Goal: Transaction & Acquisition: Subscribe to service/newsletter

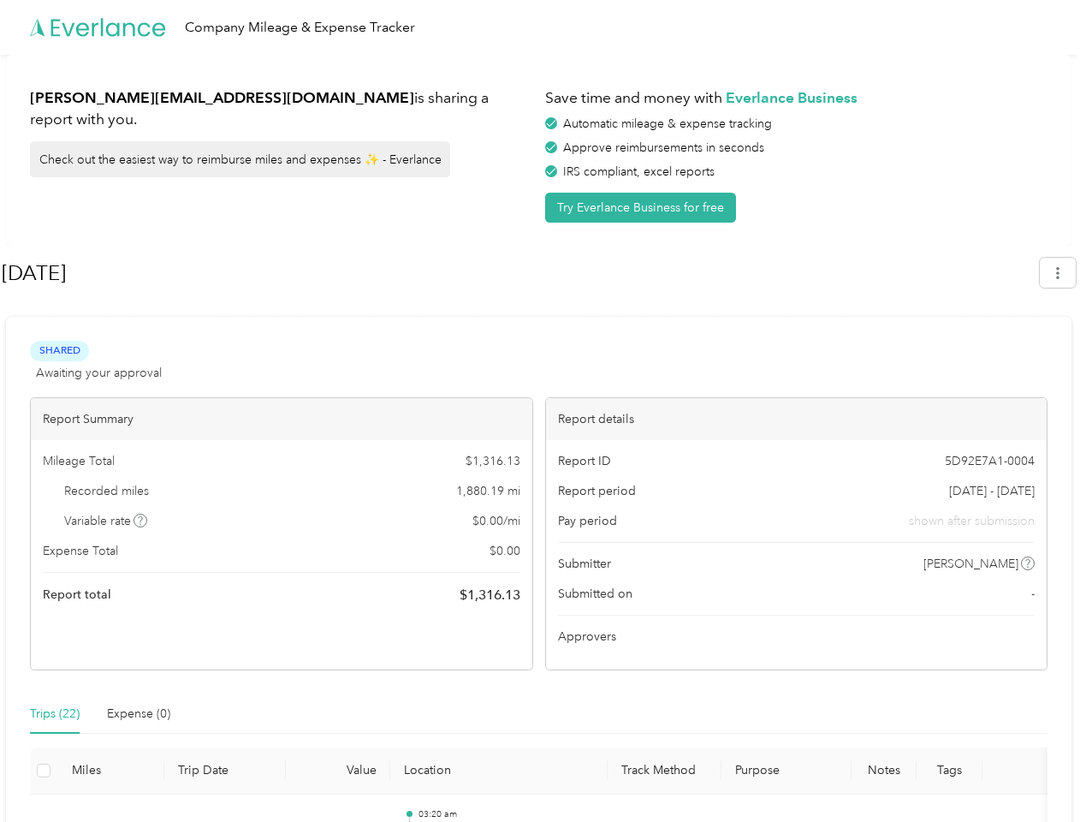
click at [546, 411] on div "Report details" at bounding box center [797, 419] width 502 height 42
click at [543, 27] on div "Company Mileage & Expense Tracker" at bounding box center [539, 27] width 1078 height 55
click at [644, 207] on button "Try Everlance Business for free" at bounding box center [640, 208] width 191 height 30
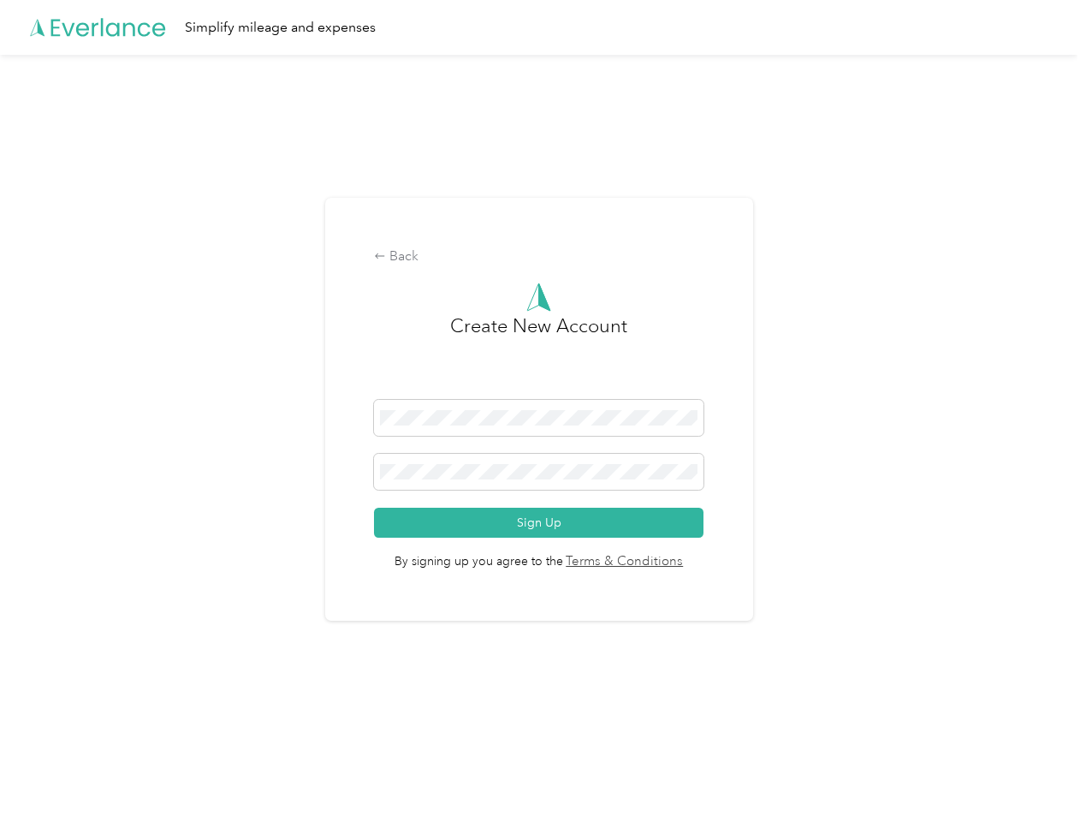
click at [520, 273] on div "Back Create New Account Sign Up By signing up you agree to the Terms & Conditio…" at bounding box center [539, 410] width 428 height 424
click at [1067, 272] on div "Back Create New Account Sign Up By signing up you agree to the Terms & Conditio…" at bounding box center [539, 416] width 1078 height 723
click at [141, 521] on div "Back Create New Account Sign Up By signing up you agree to the Terms & Conditio…" at bounding box center [539, 416] width 1078 height 723
click at [675, 563] on link "Terms & Conditions" at bounding box center [623, 562] width 121 height 20
click at [55, 714] on div "Back Create New Account Sign Up By signing up you agree to the Terms & Conditio…" at bounding box center [539, 416] width 1078 height 723
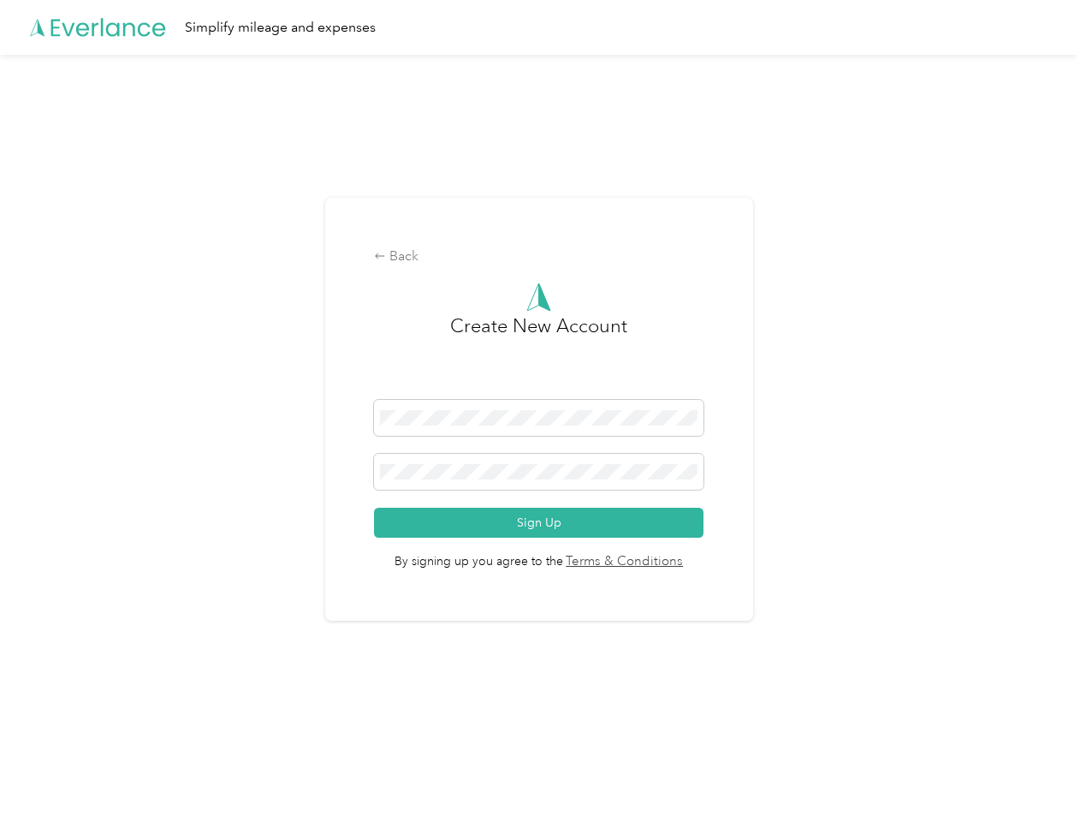
click at [139, 714] on div "Back Create New Account Sign Up By signing up you agree to the Terms & Conditio…" at bounding box center [539, 416] width 1078 height 723
click at [44, 771] on div "Back Create New Account Sign Up By signing up you agree to the Terms & Conditio…" at bounding box center [539, 416] width 1078 height 723
